Goal: Information Seeking & Learning: Learn about a topic

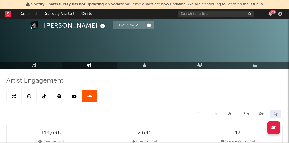
select select "1w"
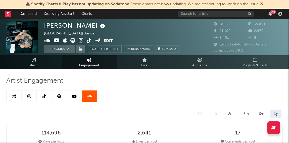
click at [89, 63] on span "Engagement" at bounding box center [89, 66] width 20 height 6
select select "1m"
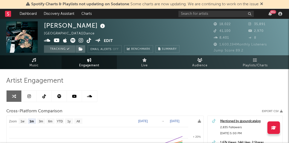
click at [29, 94] on icon at bounding box center [29, 96] width 4 height 4
select select "6m"
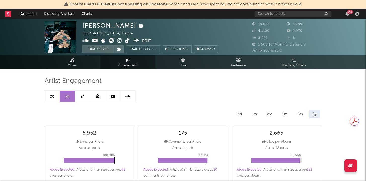
click at [11, 15] on rect at bounding box center [8, 14] width 6 height 6
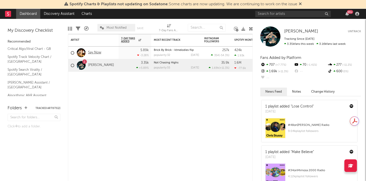
click at [94, 53] on link "Say Now" at bounding box center [94, 53] width 13 height 4
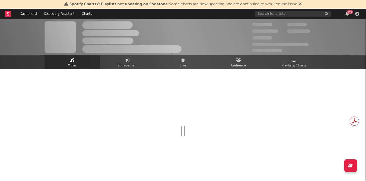
select select "6m"
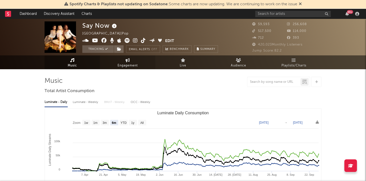
click at [124, 69] on link "Engagement" at bounding box center [127, 62] width 55 height 14
select select "1w"
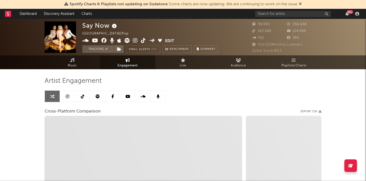
click at [68, 97] on icon at bounding box center [68, 96] width 4 height 4
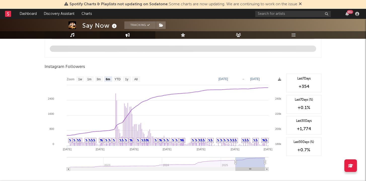
scroll to position [545, 0]
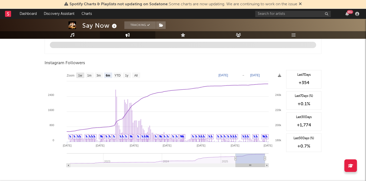
click at [80, 76] on text "1w" at bounding box center [80, 76] width 4 height 4
select select "1w"
type input "[DATE]"
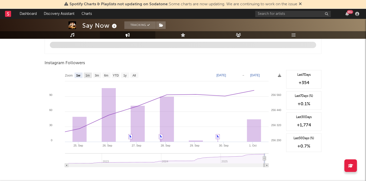
click at [89, 78] on rect at bounding box center [88, 75] width 8 height 6
select select "1m"
type input "[DATE]"
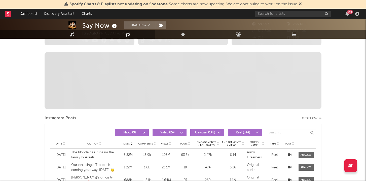
scroll to position [0, 0]
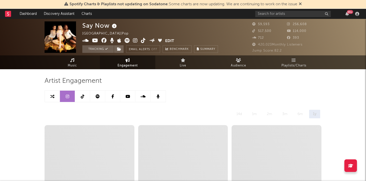
click at [80, 97] on link at bounding box center [82, 96] width 15 height 11
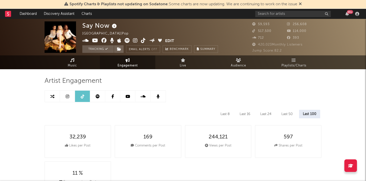
select select "6m"
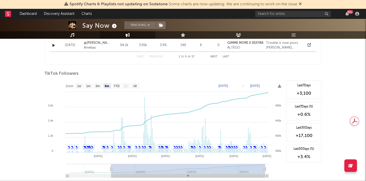
scroll to position [457, 0]
click at [79, 86] on text "1w" at bounding box center [79, 86] width 4 height 4
select select "1w"
type input "[DATE]"
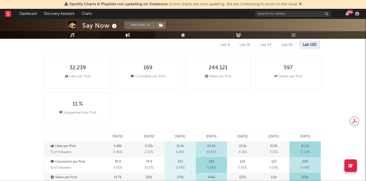
scroll to position [0, 0]
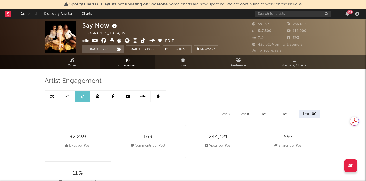
click at [129, 95] on icon at bounding box center [127, 96] width 5 height 4
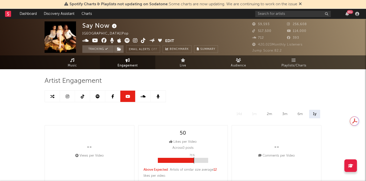
select select "6m"
click at [93, 102] on link at bounding box center [97, 96] width 15 height 11
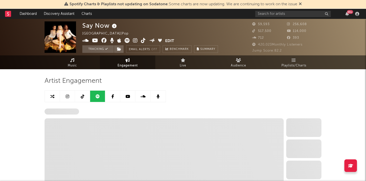
select select "6m"
select select "1w"
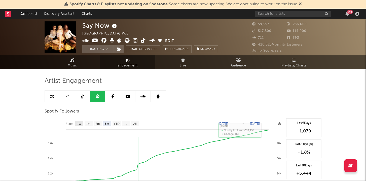
click at [77, 123] on text "1w" at bounding box center [79, 124] width 4 height 4
select select "1w"
type input "[DATE]"
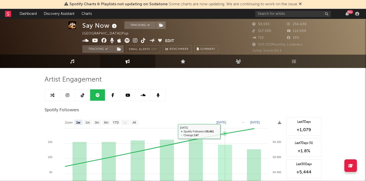
scroll to position [3, 0]
